Goal: Use online tool/utility: Utilize a website feature to perform a specific function

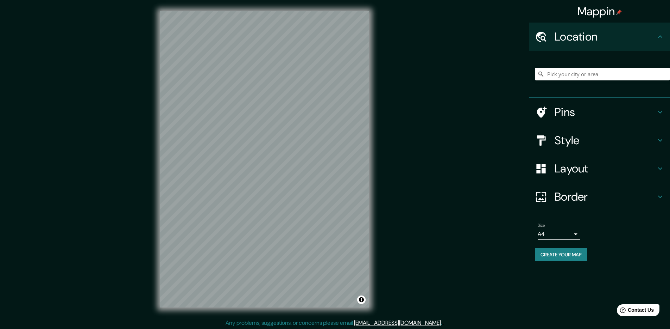
click at [581, 147] on h4 "Style" at bounding box center [605, 140] width 101 height 14
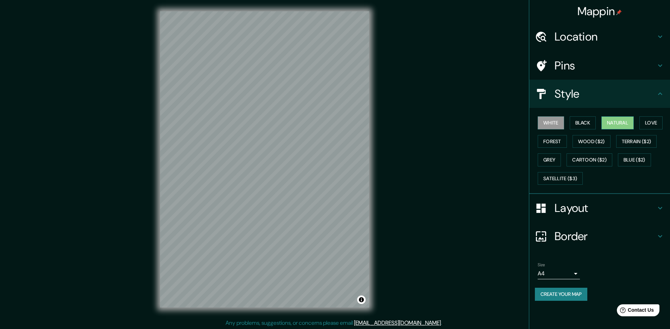
click at [618, 123] on button "Natural" at bounding box center [618, 122] width 32 height 13
click at [583, 96] on h4 "Style" at bounding box center [605, 94] width 101 height 14
click at [656, 101] on div "Style" at bounding box center [600, 94] width 141 height 28
click at [606, 187] on div "White Black Natural Love Forest Wood ($2) Terrain ($2) Grey Cartoon ($2) Blue (…" at bounding box center [600, 151] width 141 height 86
click at [610, 198] on div "Layout" at bounding box center [600, 208] width 141 height 28
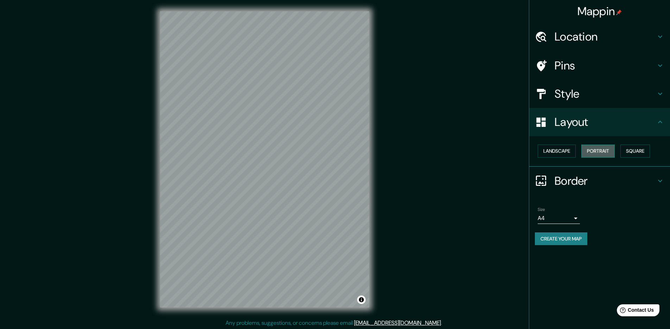
click at [601, 153] on button "Portrait" at bounding box center [598, 150] width 33 height 13
click at [633, 152] on button "Square" at bounding box center [636, 150] width 30 height 13
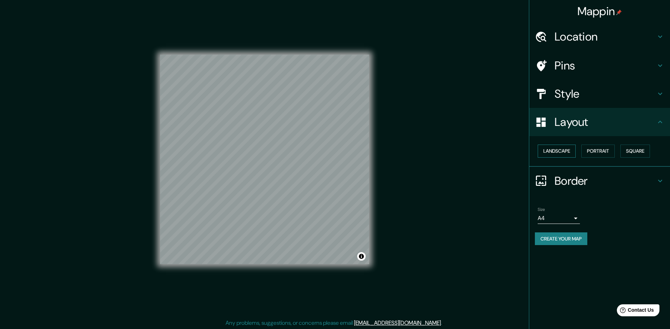
click at [554, 154] on button "Landscape" at bounding box center [557, 150] width 38 height 13
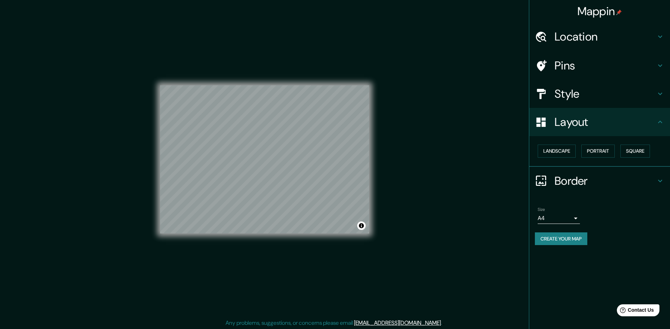
click at [389, 93] on div "Mappin Location Pins Style Layout Landscape Portrait Square Border Choose a bor…" at bounding box center [335, 165] width 670 height 330
click at [323, 75] on div "© Mapbox © OpenStreetMap Improve this map" at bounding box center [264, 159] width 209 height 296
click at [326, 63] on div "© Mapbox © OpenStreetMap Improve this map" at bounding box center [264, 159] width 209 height 296
click at [387, 206] on div "Mappin Location Pins Style Layout Landscape Portrait Square Border Choose a bor…" at bounding box center [335, 165] width 670 height 330
click at [571, 124] on h4 "Layout" at bounding box center [605, 122] width 101 height 14
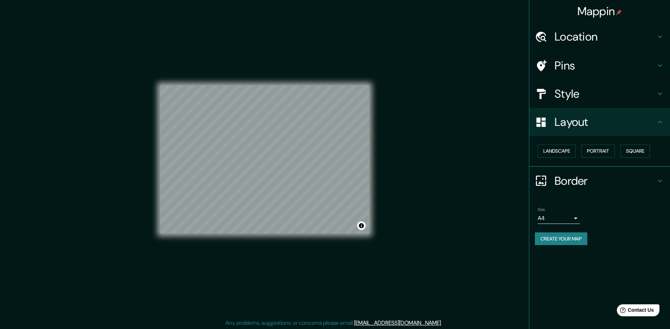
click at [577, 150] on div "Landscape [GEOGRAPHIC_DATA]" at bounding box center [602, 151] width 135 height 19
click at [606, 151] on button "Portrait" at bounding box center [598, 150] width 33 height 13
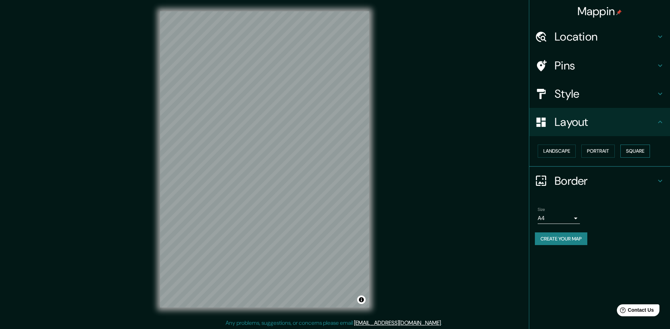
click at [629, 149] on button "Square" at bounding box center [636, 150] width 30 height 13
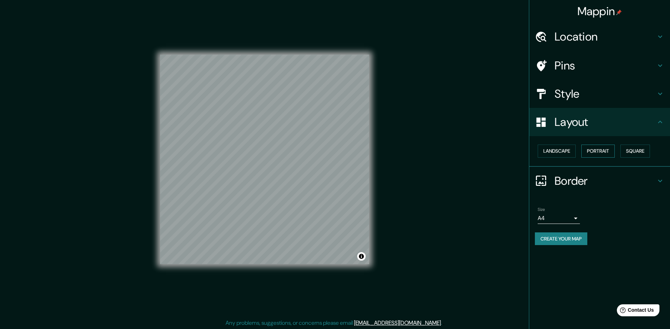
click at [598, 149] on button "Portrait" at bounding box center [598, 150] width 33 height 13
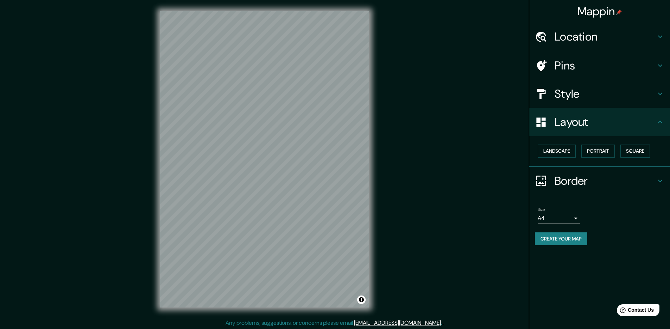
click at [560, 72] on h4 "Pins" at bounding box center [605, 65] width 101 height 14
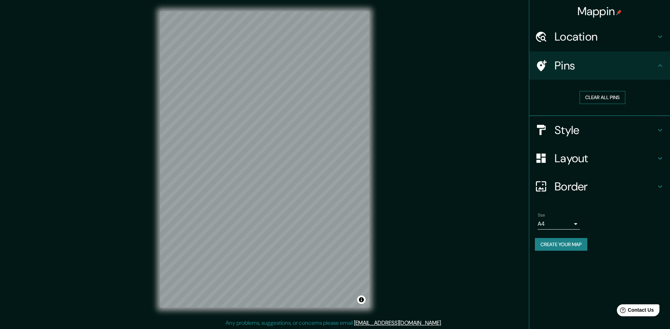
click at [595, 99] on button "Clear all pins" at bounding box center [603, 97] width 46 height 13
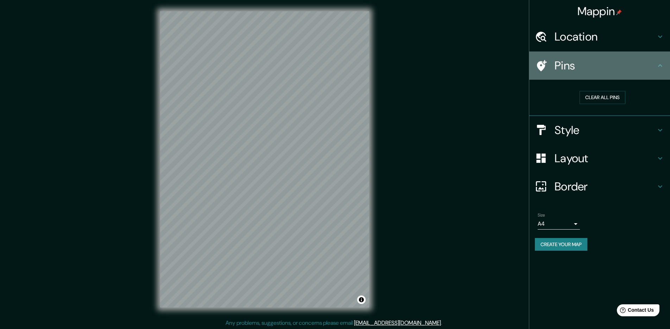
click at [588, 64] on h4 "Pins" at bounding box center [605, 65] width 101 height 14
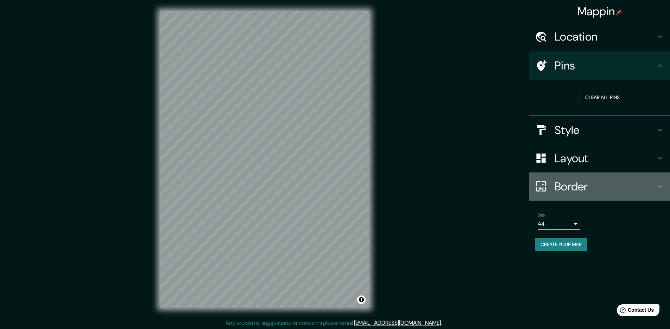
click at [573, 184] on h4 "Border" at bounding box center [605, 186] width 101 height 14
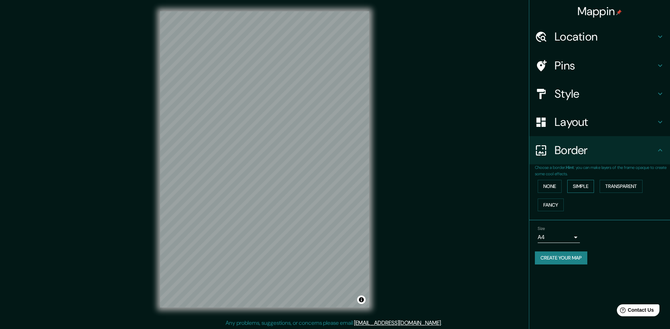
click at [577, 183] on button "Simple" at bounding box center [581, 186] width 27 height 13
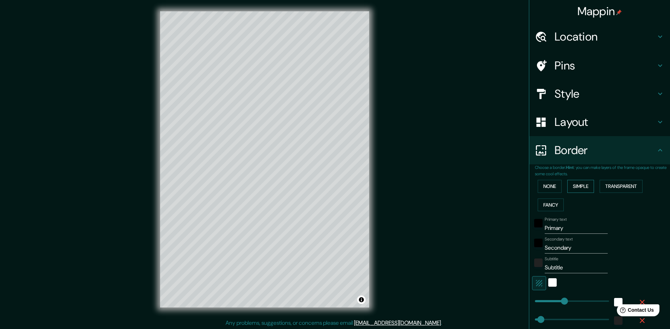
click at [577, 183] on button "Simple" at bounding box center [581, 186] width 27 height 13
type input "238"
type input "48"
click at [552, 184] on button "None" at bounding box center [550, 186] width 24 height 13
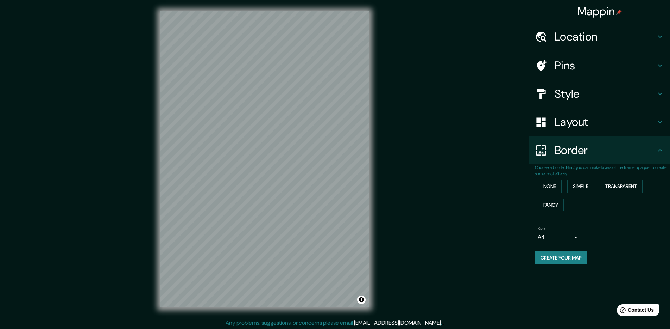
click at [587, 154] on h4 "Border" at bounding box center [605, 150] width 101 height 14
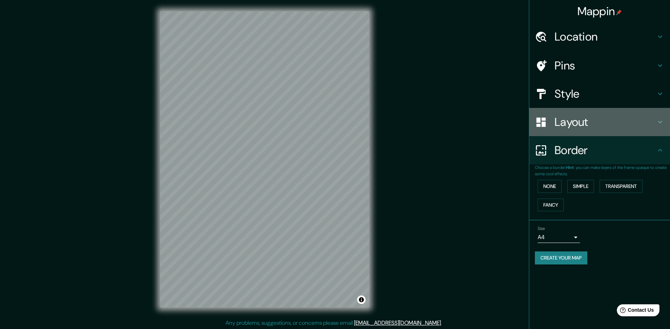
click at [582, 132] on div "Layout" at bounding box center [600, 122] width 141 height 28
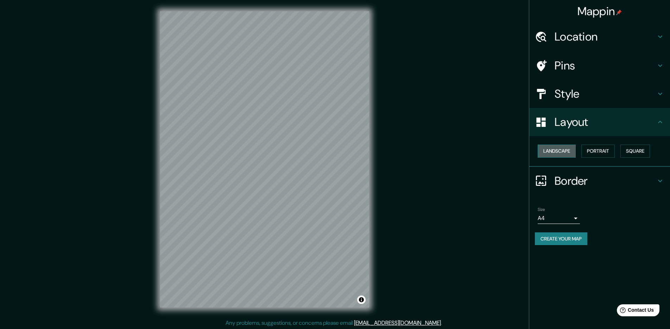
click at [566, 152] on button "Landscape" at bounding box center [557, 150] width 38 height 13
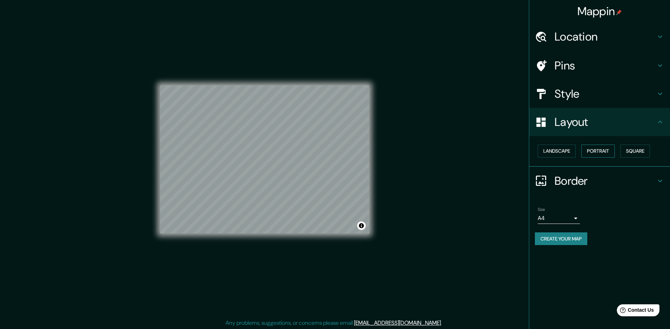
click at [599, 150] on button "Portrait" at bounding box center [598, 150] width 33 height 13
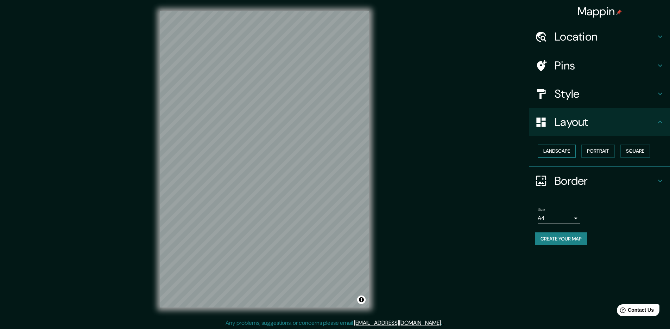
click at [572, 152] on button "Landscape" at bounding box center [557, 150] width 38 height 13
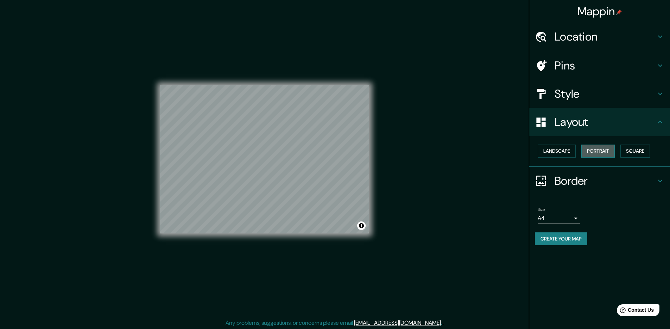
click at [592, 148] on button "Portrait" at bounding box center [598, 150] width 33 height 13
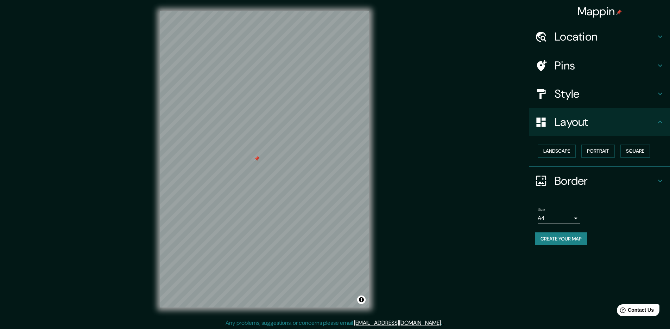
click at [256, 157] on div at bounding box center [257, 159] width 6 height 6
click at [557, 147] on button "Landscape" at bounding box center [557, 150] width 38 height 13
